Goal: Navigation & Orientation: Go to known website

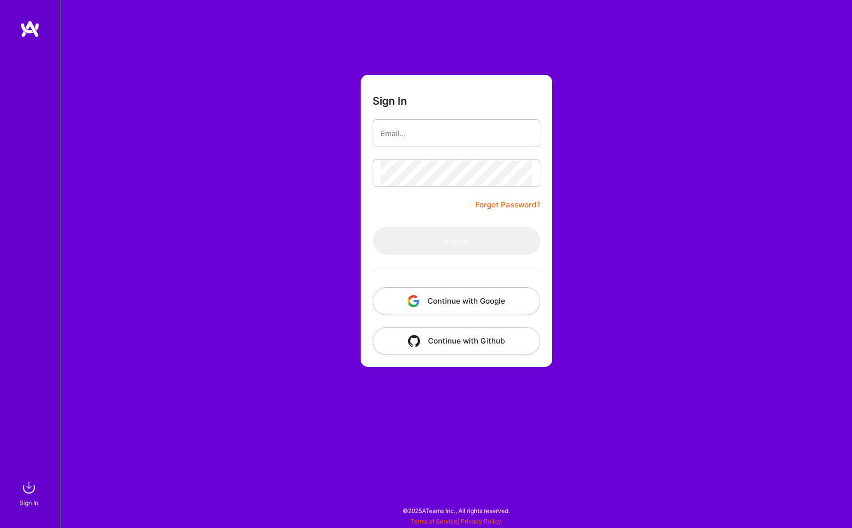
click at [461, 309] on button "Continue with Google" at bounding box center [457, 301] width 168 height 28
